Goal: Browse casually

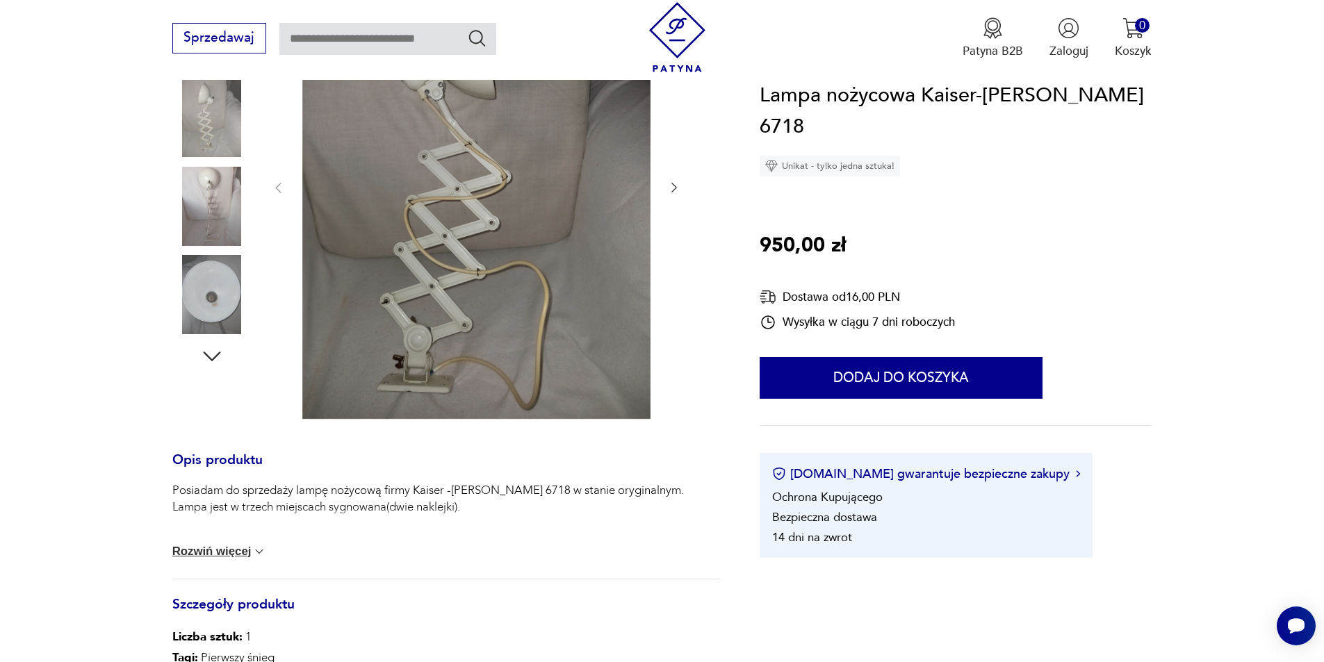
scroll to position [278, 0]
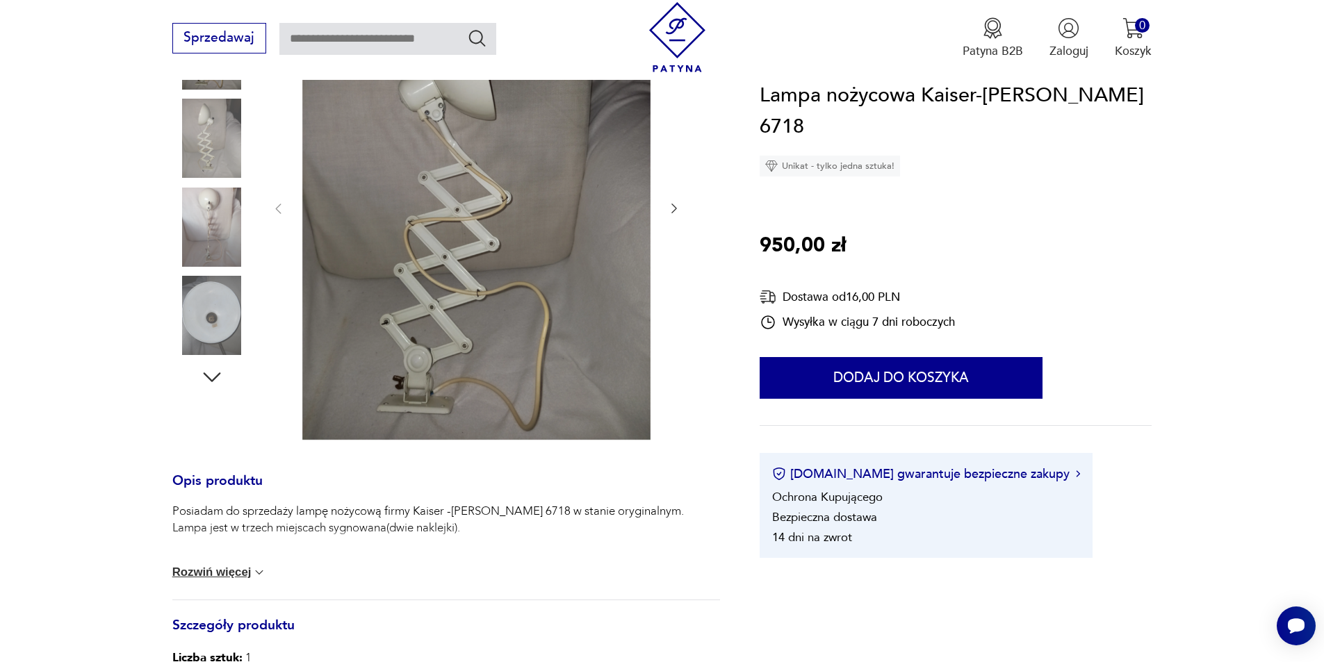
click at [445, 219] on img at bounding box center [476, 208] width 348 height 464
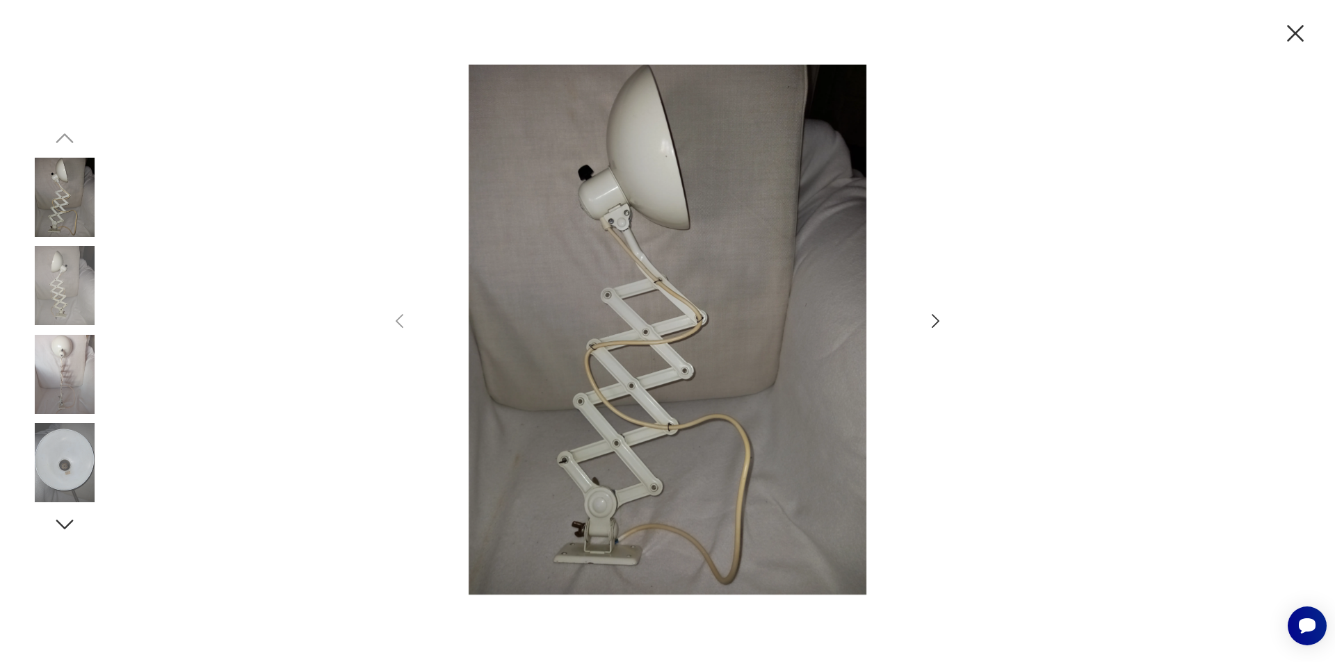
click at [933, 320] on icon "button" at bounding box center [935, 321] width 20 height 20
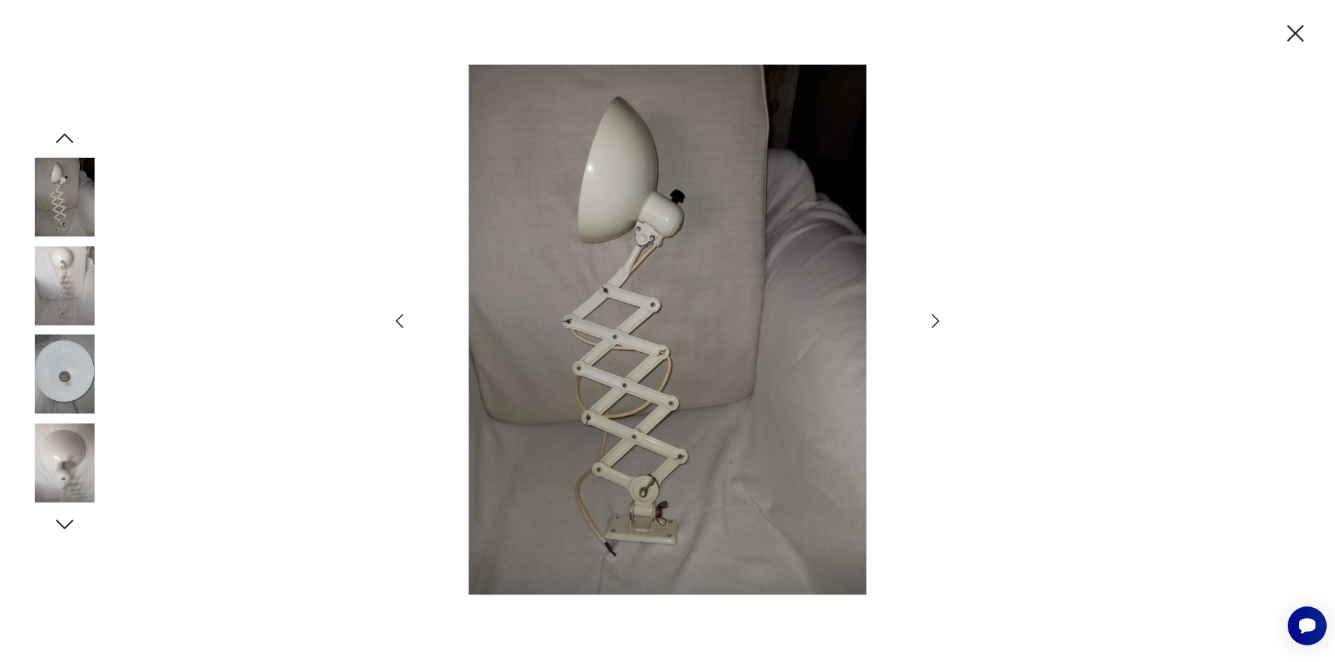
click at [933, 320] on icon "button" at bounding box center [935, 321] width 20 height 20
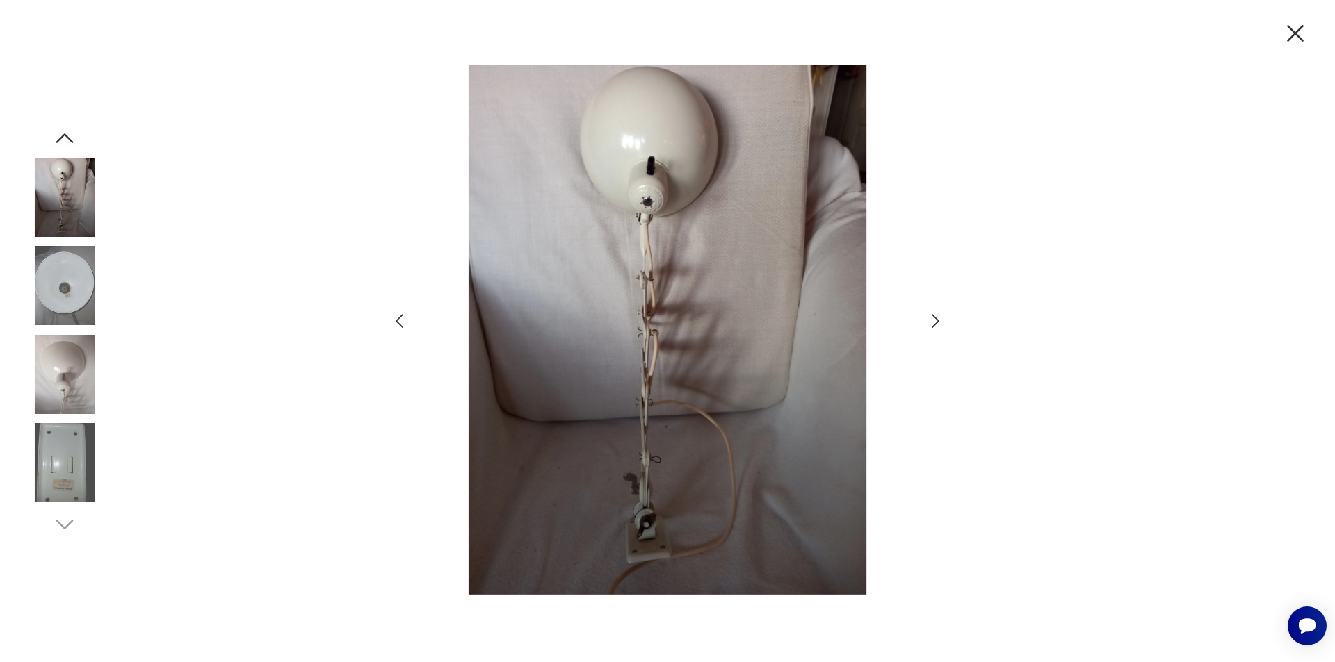
click at [933, 318] on icon "button" at bounding box center [935, 321] width 20 height 20
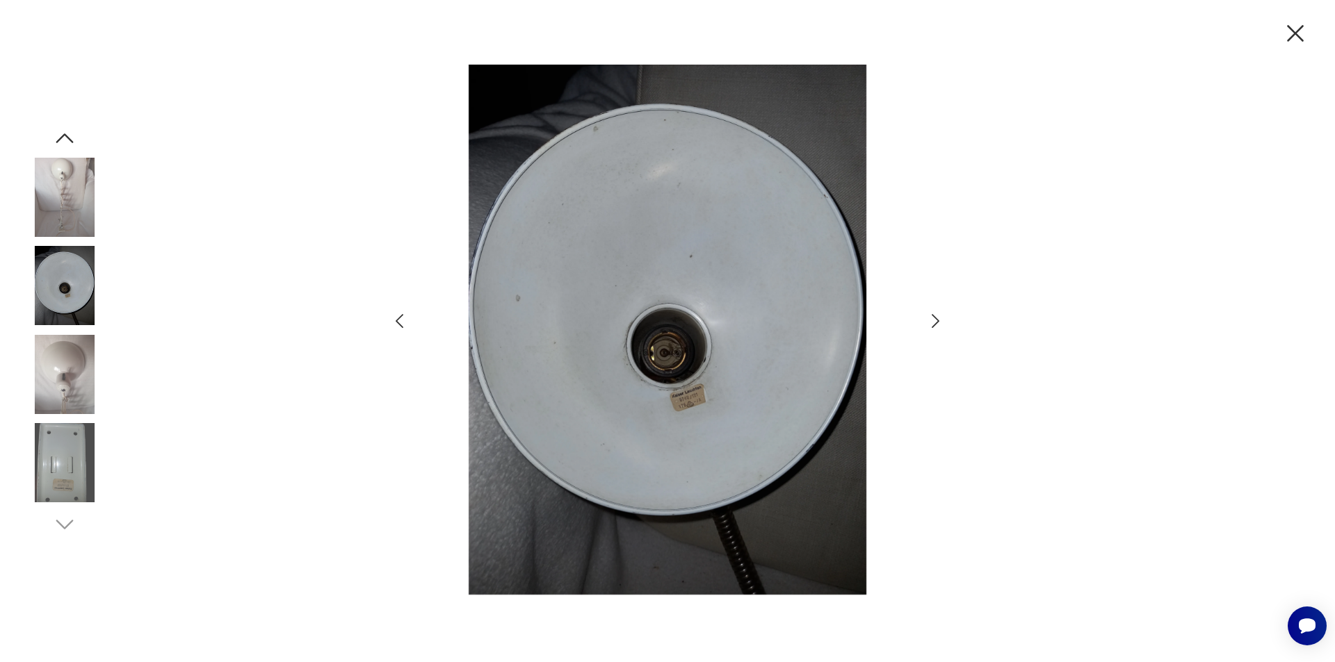
click at [933, 318] on icon "button" at bounding box center [935, 321] width 20 height 20
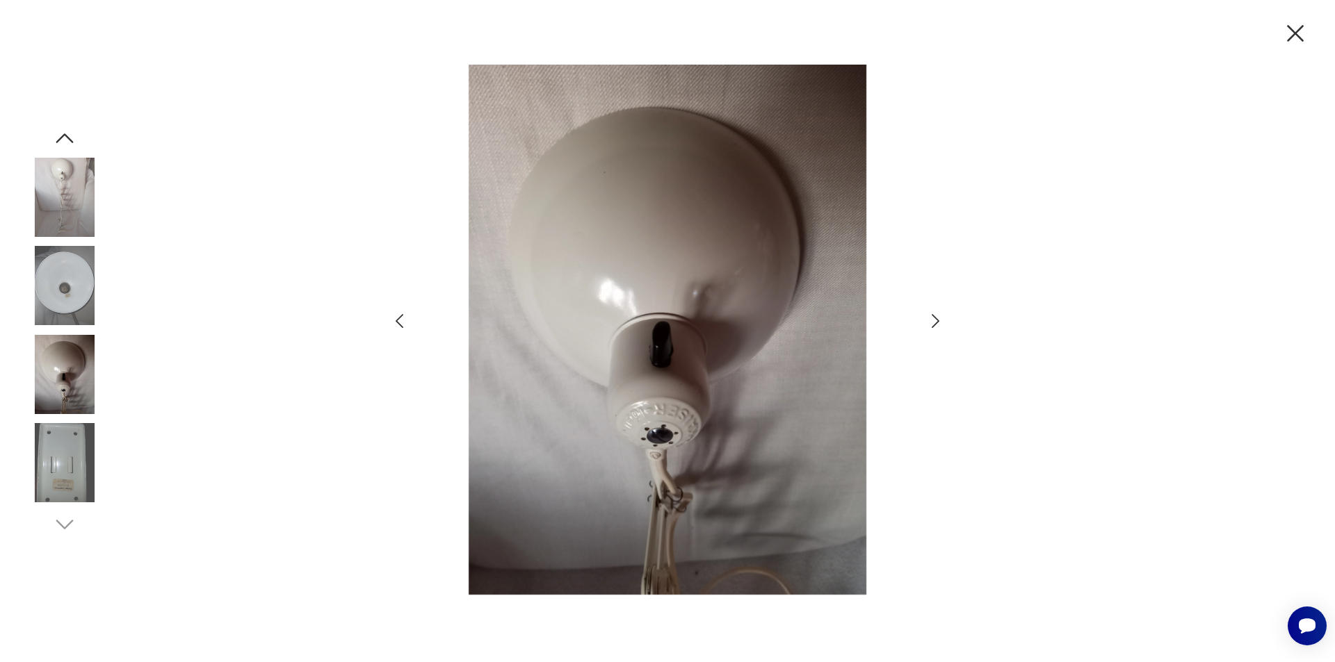
click at [936, 322] on icon "button" at bounding box center [935, 321] width 20 height 20
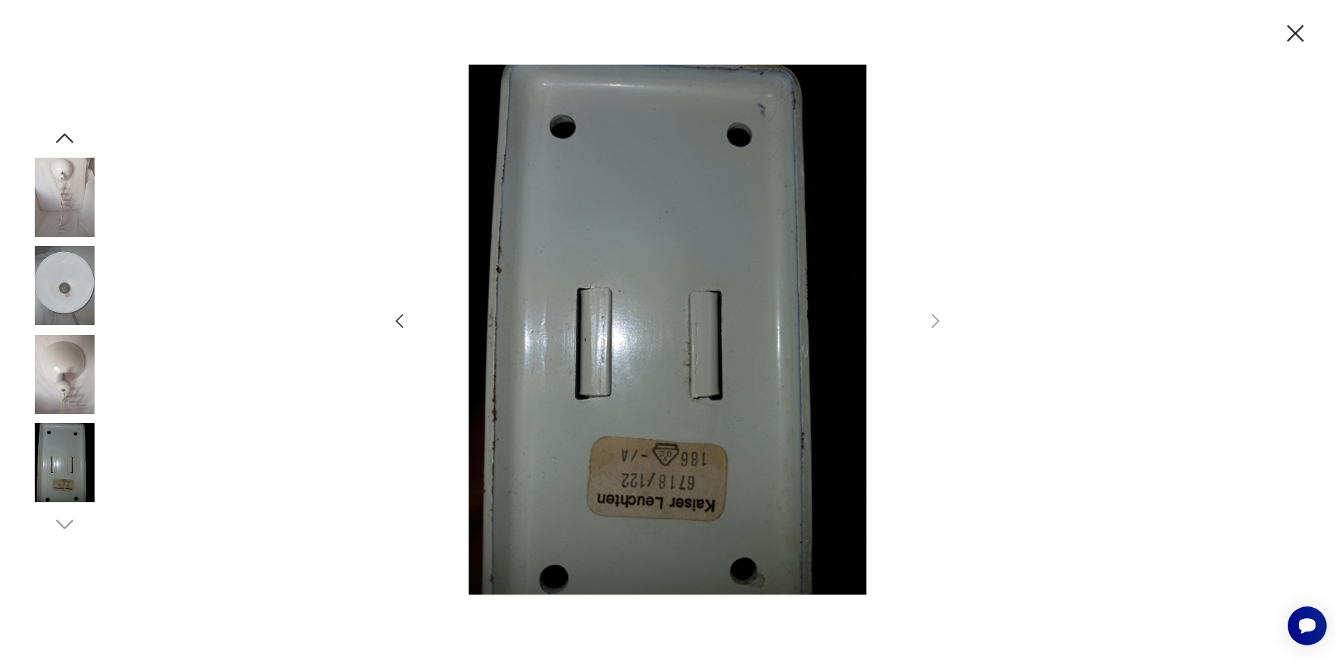
drag, startPoint x: 1294, startPoint y: 30, endPoint x: 1294, endPoint y: 23, distance: 7.0
click at [1294, 26] on icon "button" at bounding box center [1294, 33] width 29 height 29
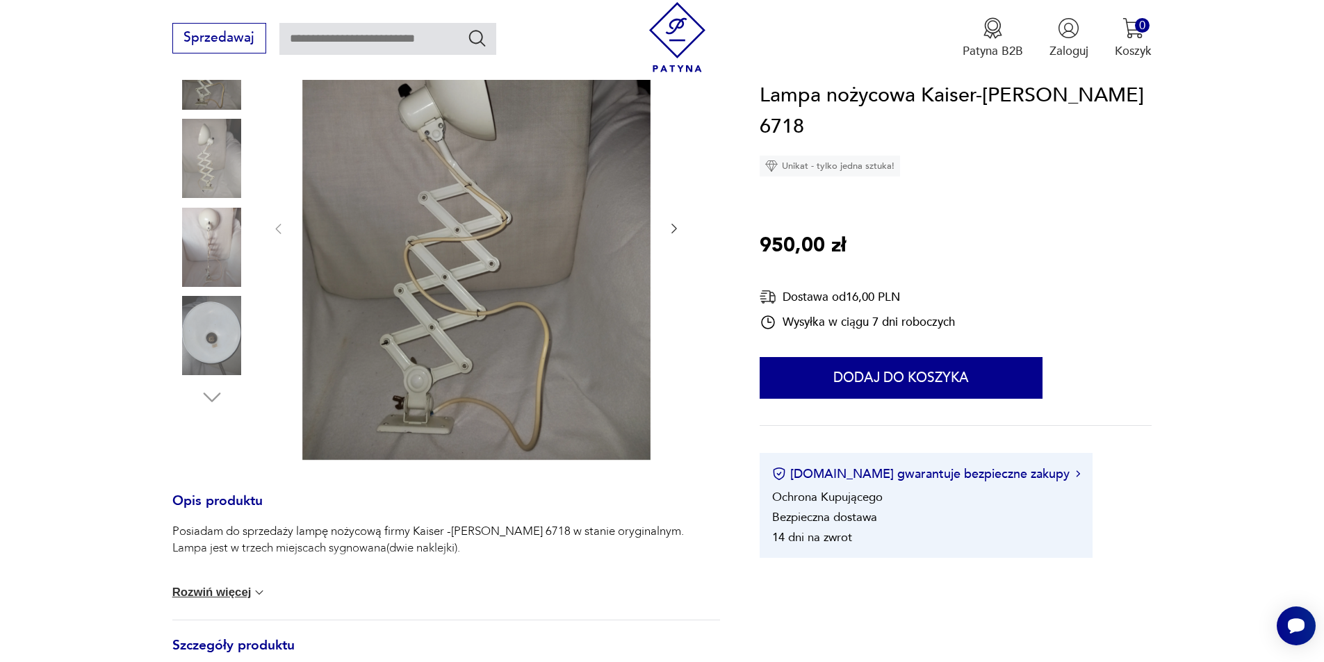
scroll to position [70, 0]
